Goal: Task Accomplishment & Management: Manage account settings

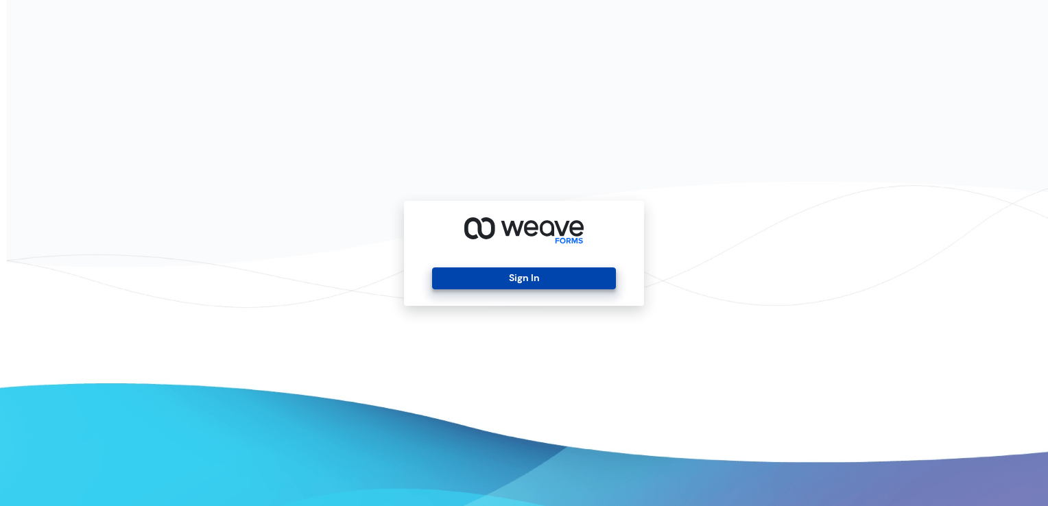
click at [530, 279] on button "Sign In" at bounding box center [523, 279] width 183 height 22
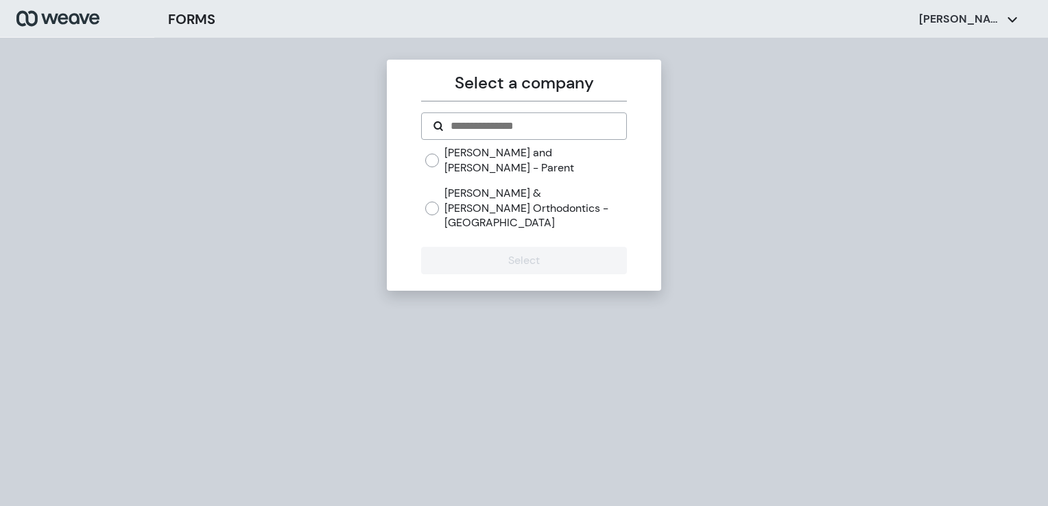
click at [534, 186] on label "[PERSON_NAME] & [PERSON_NAME] Orthodontics - [GEOGRAPHIC_DATA]" at bounding box center [536, 208] width 182 height 45
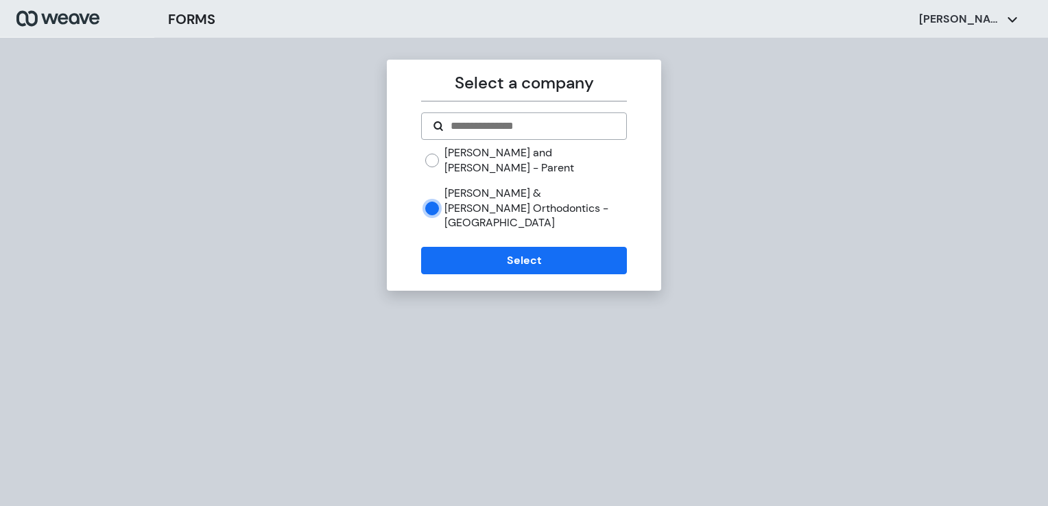
click at [517, 250] on div "Select a company [PERSON_NAME] and [PERSON_NAME] - Parent [PERSON_NAME] & [PERS…" at bounding box center [524, 175] width 274 height 231
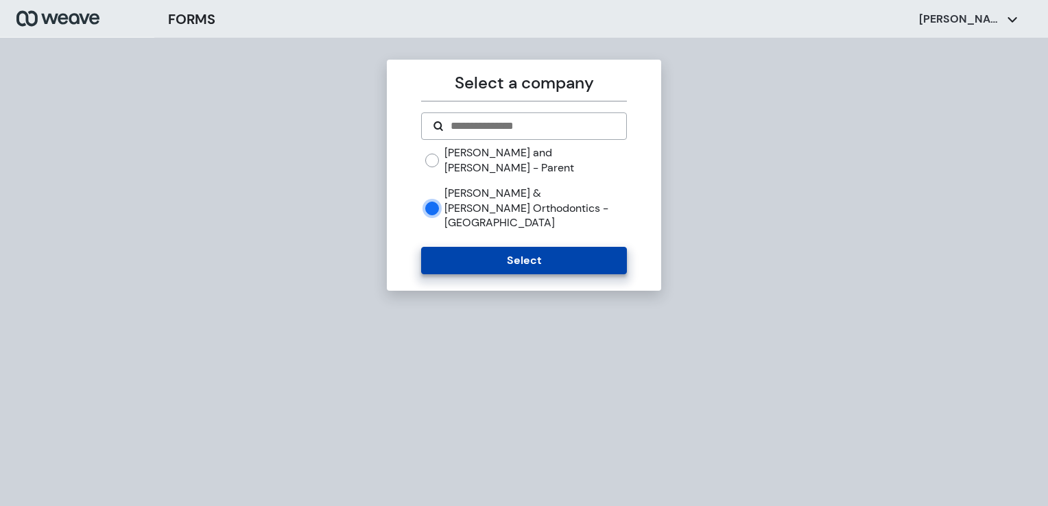
click at [524, 247] on button "Select" at bounding box center [523, 260] width 205 height 27
